Goal: Task Accomplishment & Management: Manage account settings

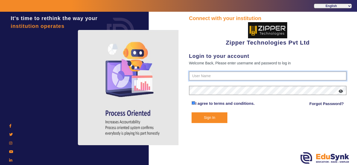
type input "1008790000"
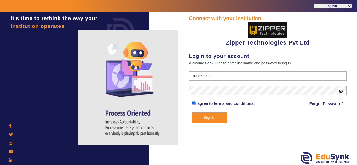
click at [222, 74] on form "1008790000 I agree to terms and conditions. Forgot Password? Sign In" at bounding box center [268, 98] width 158 height 52
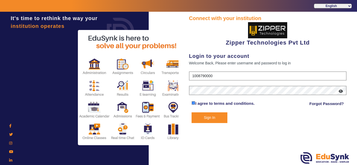
click at [198, 115] on button "Sign In" at bounding box center [210, 118] width 36 height 11
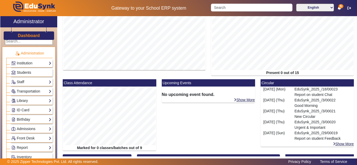
scroll to position [3, 0]
click at [37, 72] on link "Students" at bounding box center [31, 73] width 40 height 6
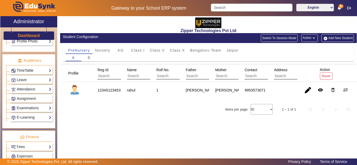
scroll to position [185, 0]
click at [24, 90] on link "Attendance" at bounding box center [31, 90] width 40 height 6
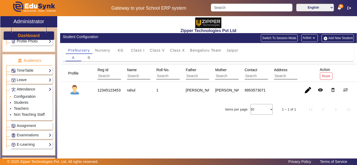
click at [25, 98] on link "Configuration" at bounding box center [25, 97] width 22 height 4
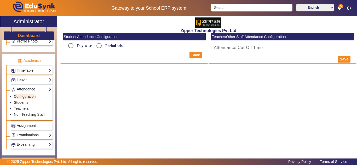
radio input "true"
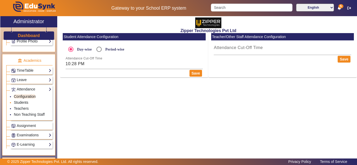
click at [18, 102] on link "Students" at bounding box center [21, 103] width 14 height 4
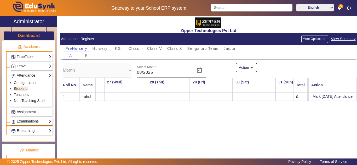
scroll to position [0, 1131]
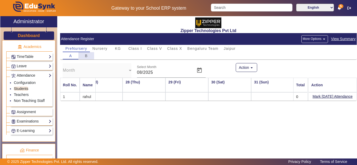
click at [86, 56] on span "B" at bounding box center [86, 56] width 3 height 4
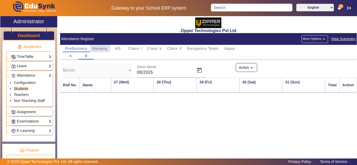
click at [105, 47] on span "Nursery" at bounding box center [100, 49] width 15 height 4
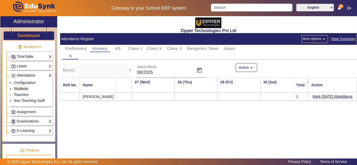
click at [20, 93] on link "Teachers" at bounding box center [21, 95] width 15 height 4
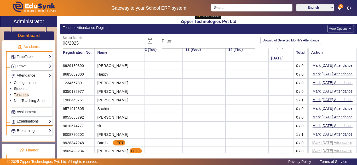
scroll to position [5, 473]
click at [20, 113] on span "Assignment" at bounding box center [26, 112] width 19 height 4
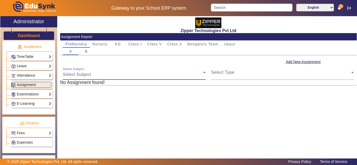
click at [180, 73] on div "Select Subject" at bounding box center [133, 75] width 140 height 6
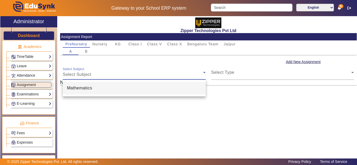
click at [113, 146] on div at bounding box center [178, 82] width 357 height 165
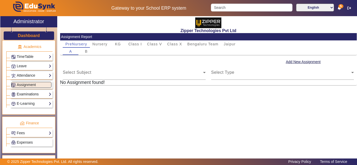
click at [37, 93] on link "Examinations" at bounding box center [31, 95] width 40 height 6
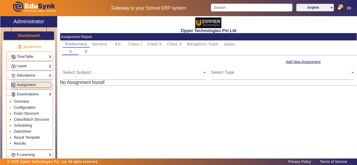
click at [34, 108] on link "Configuration" at bounding box center [25, 108] width 22 height 4
